Goal: Navigation & Orientation: Understand site structure

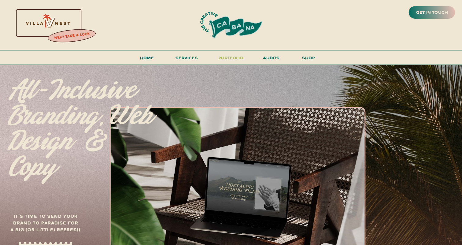
click at [236, 57] on h3 "portfolio" at bounding box center [231, 59] width 29 height 11
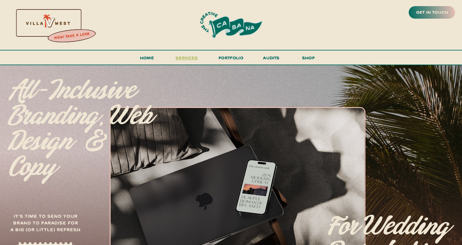
click at [186, 59] on span "services" at bounding box center [186, 58] width 22 height 6
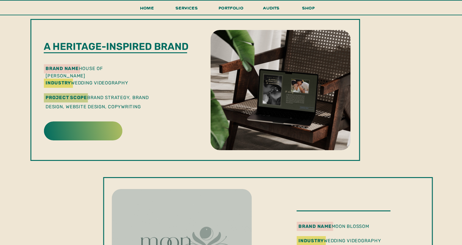
scroll to position [211, 0]
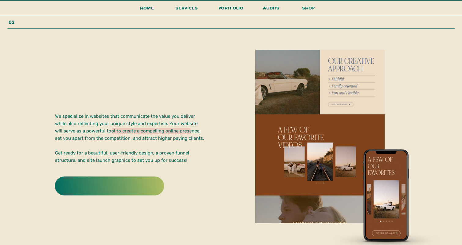
scroll to position [1090, 0]
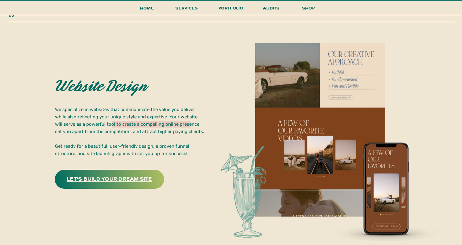
click at [125, 180] on h3 "let's build your dream site" at bounding box center [110, 178] width 96 height 9
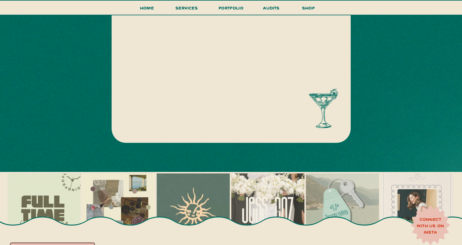
scroll to position [306, 0]
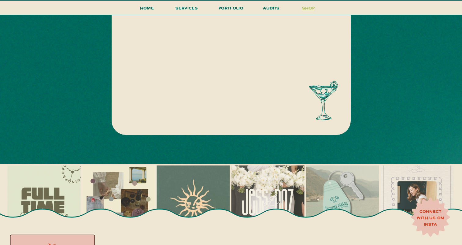
click at [310, 7] on h3 "shop" at bounding box center [308, 9] width 29 height 11
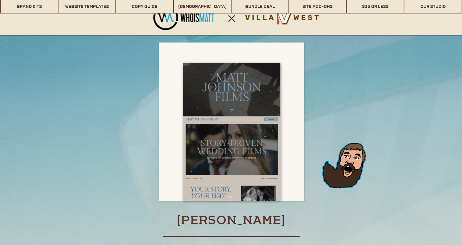
scroll to position [1113, 0]
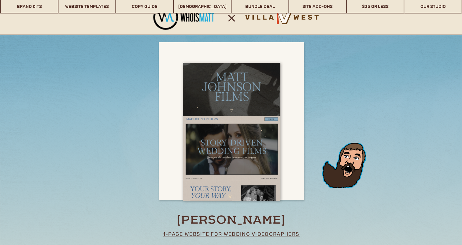
drag, startPoint x: 352, startPoint y: 168, endPoint x: 360, endPoint y: 133, distance: 35.4
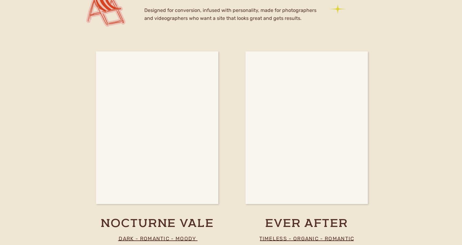
scroll to position [2205, 0]
